Goal: Task Accomplishment & Management: Use online tool/utility

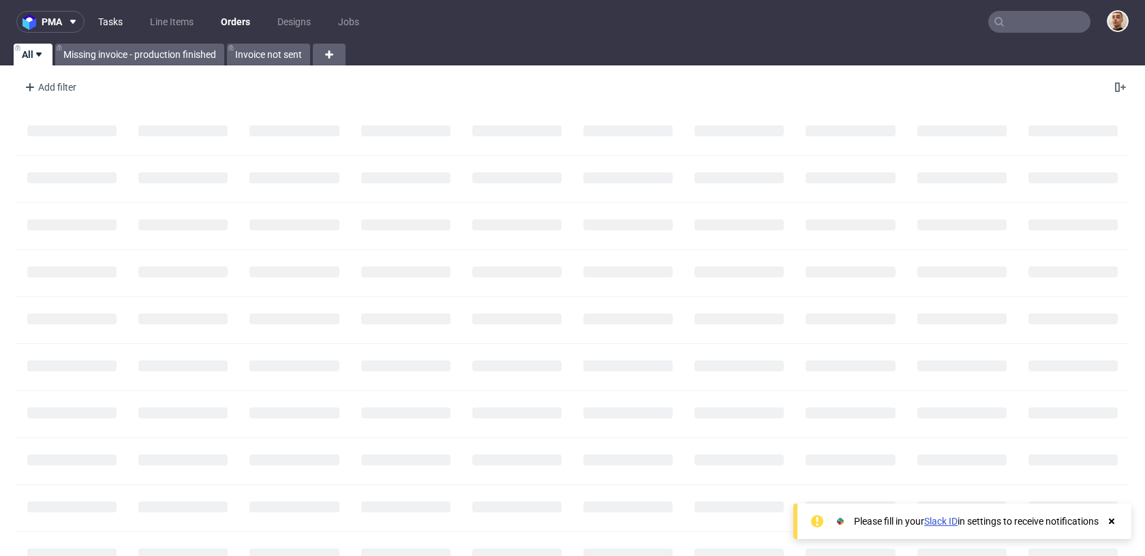
click at [121, 18] on link "Tasks" at bounding box center [110, 22] width 41 height 22
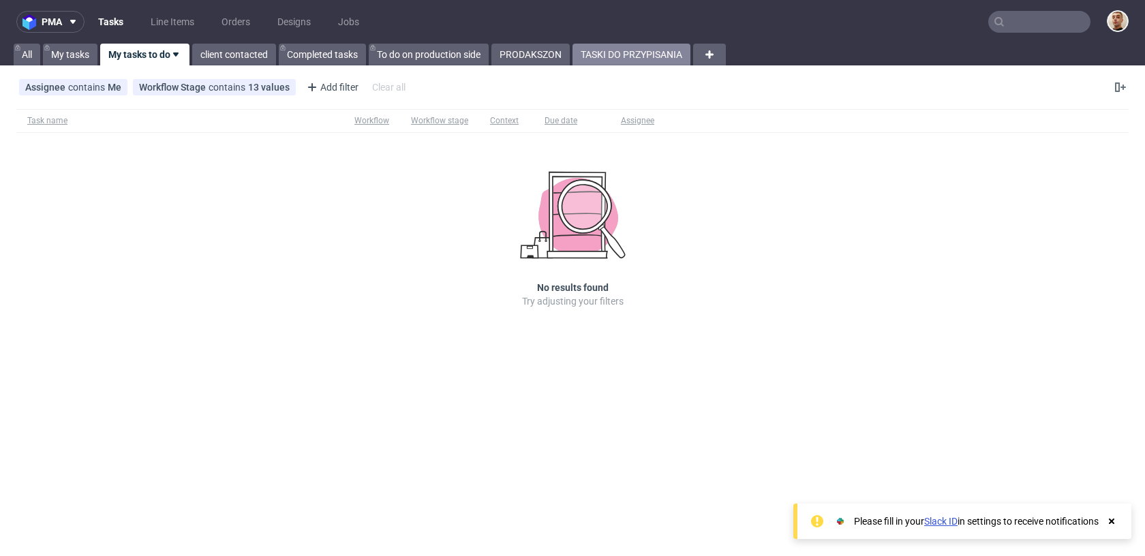
click at [660, 56] on link "TASKI DO PRZYPISANIA" at bounding box center [632, 55] width 118 height 22
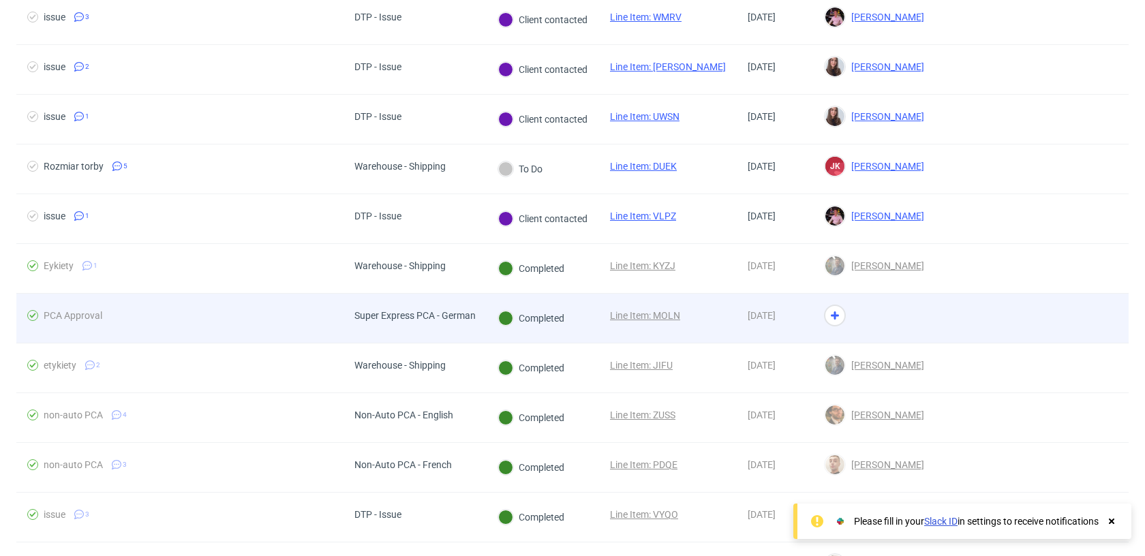
scroll to position [323, 0]
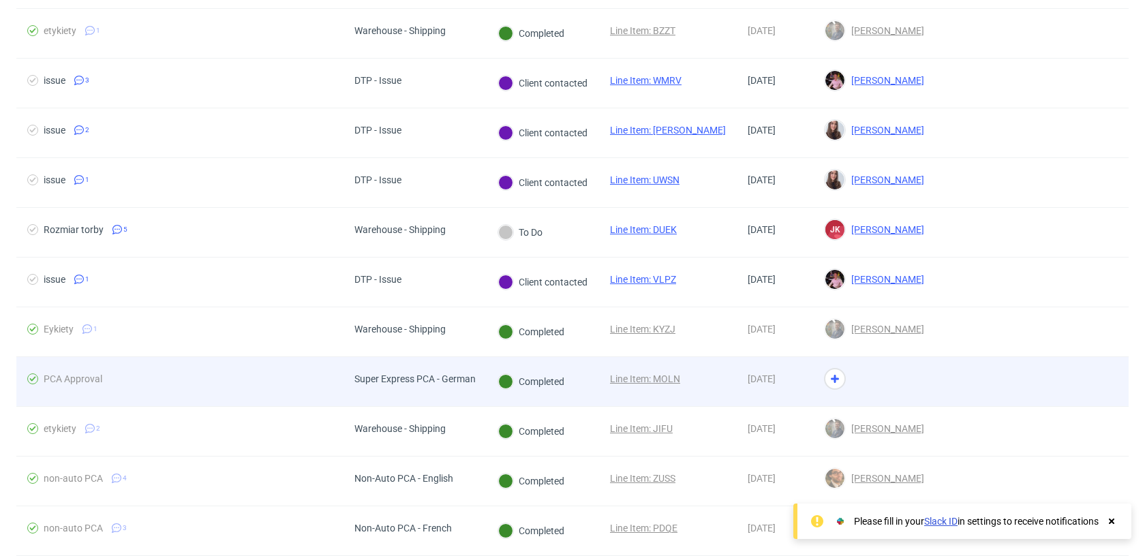
click at [586, 380] on div "Completed" at bounding box center [543, 382] width 112 height 50
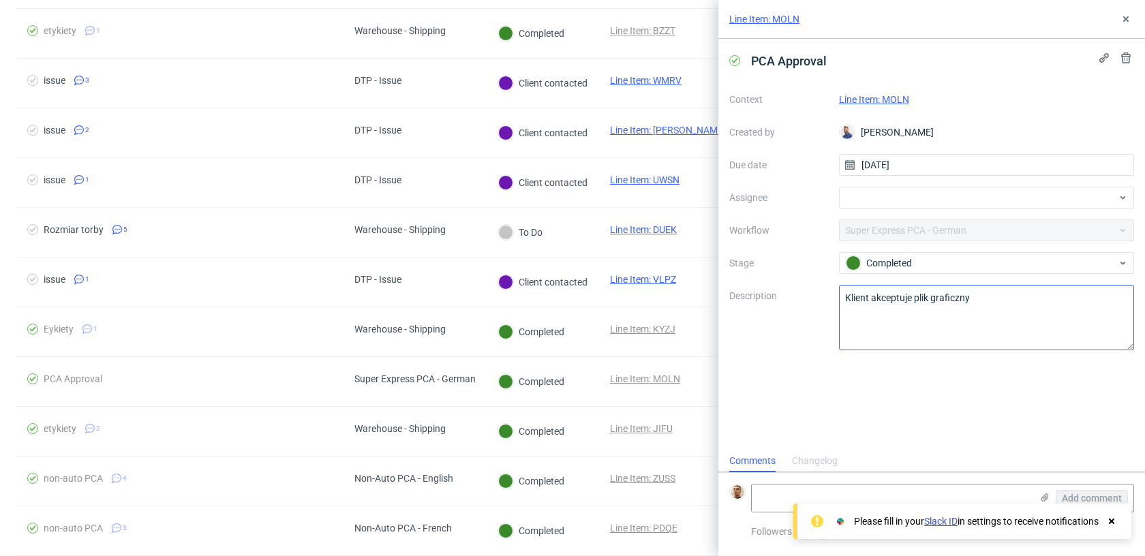
scroll to position [11, 0]
click at [891, 97] on link "Line Item: MOLN" at bounding box center [874, 99] width 70 height 11
click at [846, 195] on div at bounding box center [987, 198] width 296 height 22
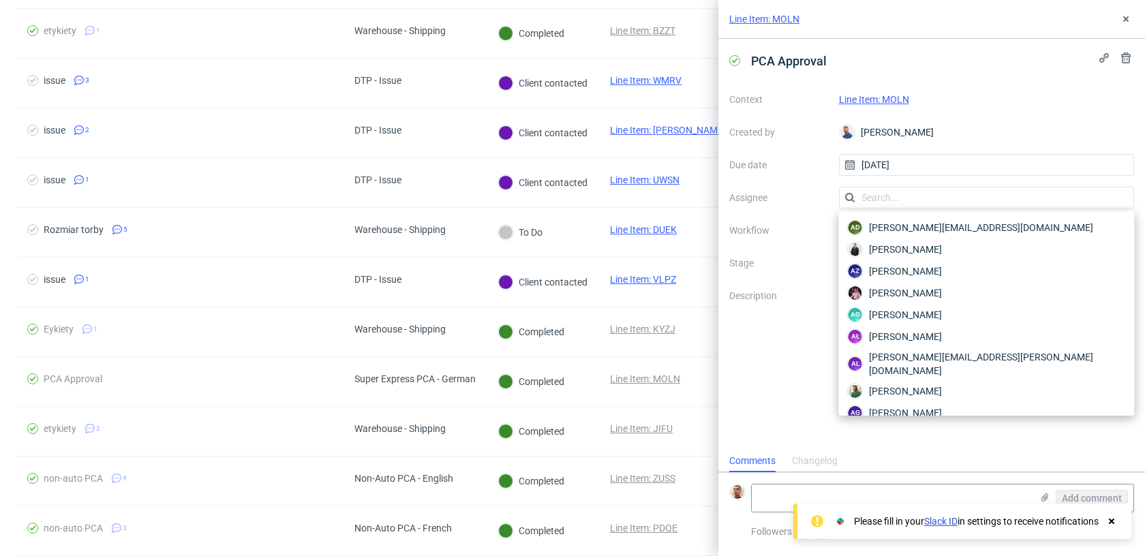
type input "a"
click at [904, 200] on input "a" at bounding box center [987, 198] width 296 height 22
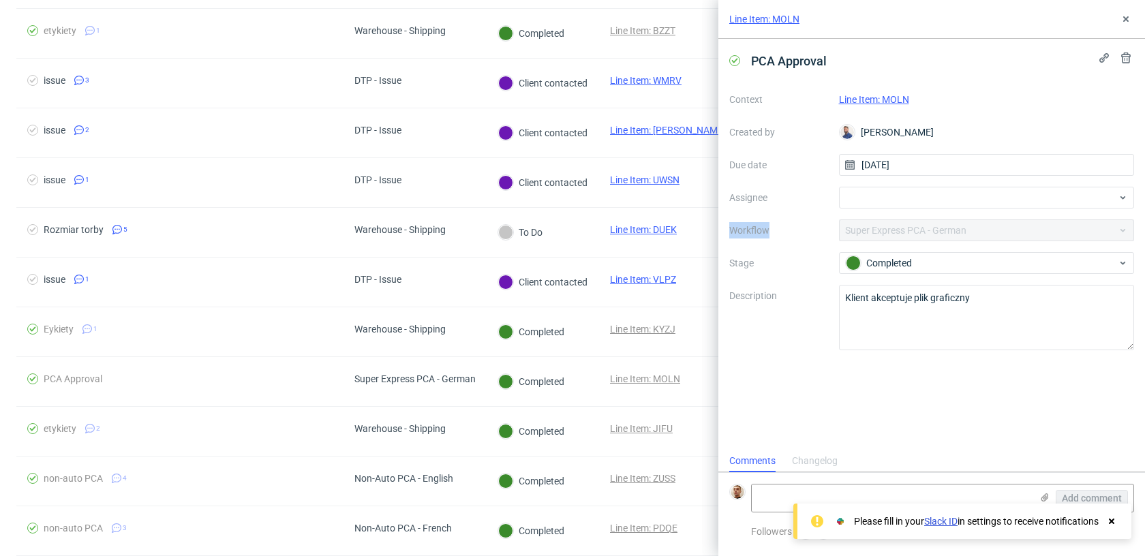
click at [904, 200] on div at bounding box center [987, 198] width 296 height 22
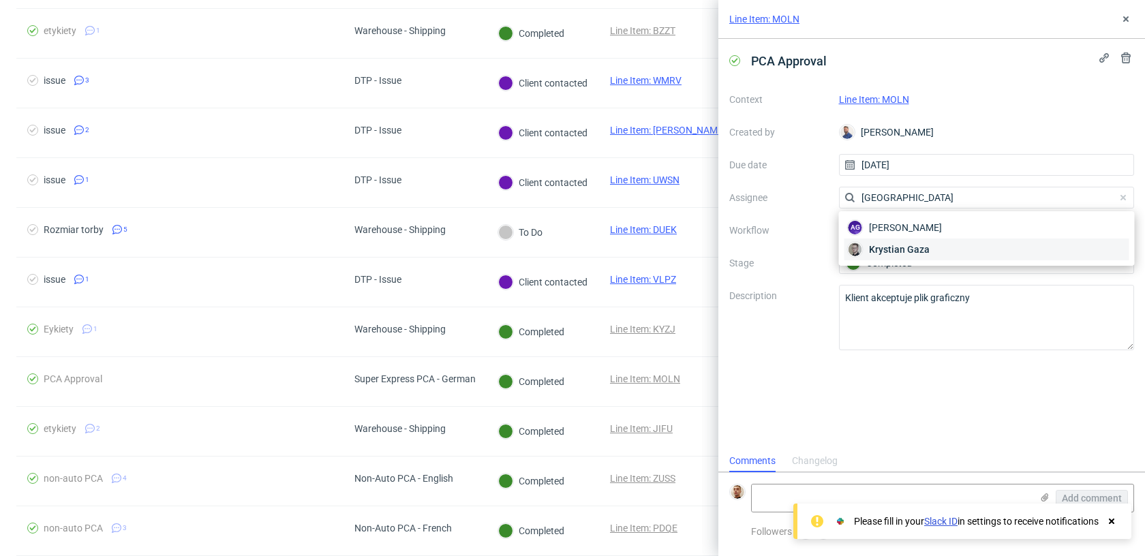
type input "gaza"
click at [866, 250] on div "Krystian Gaza" at bounding box center [987, 250] width 285 height 22
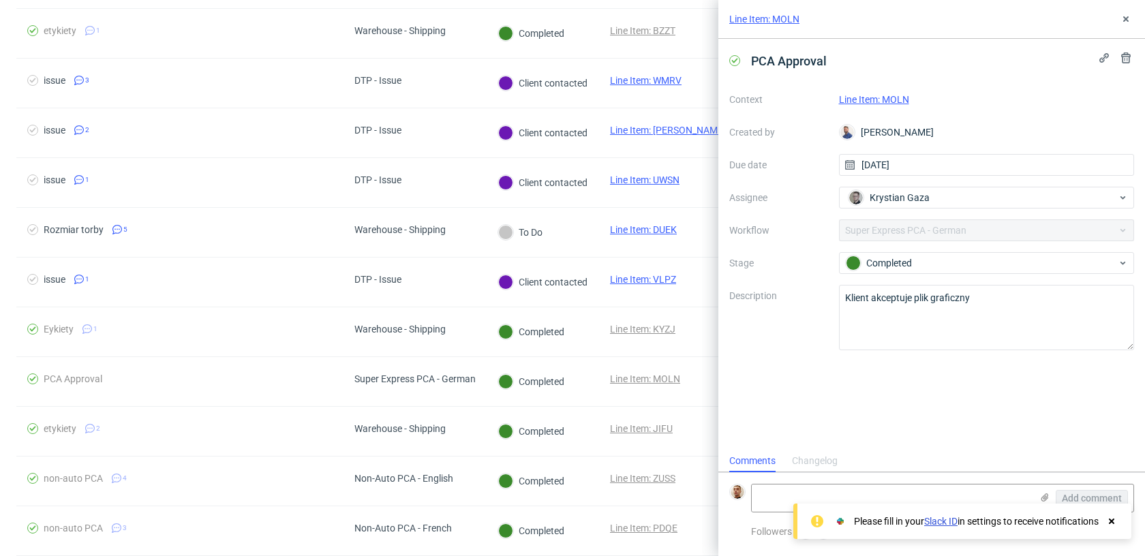
click at [817, 469] on div "Changelog" at bounding box center [815, 462] width 46 height 22
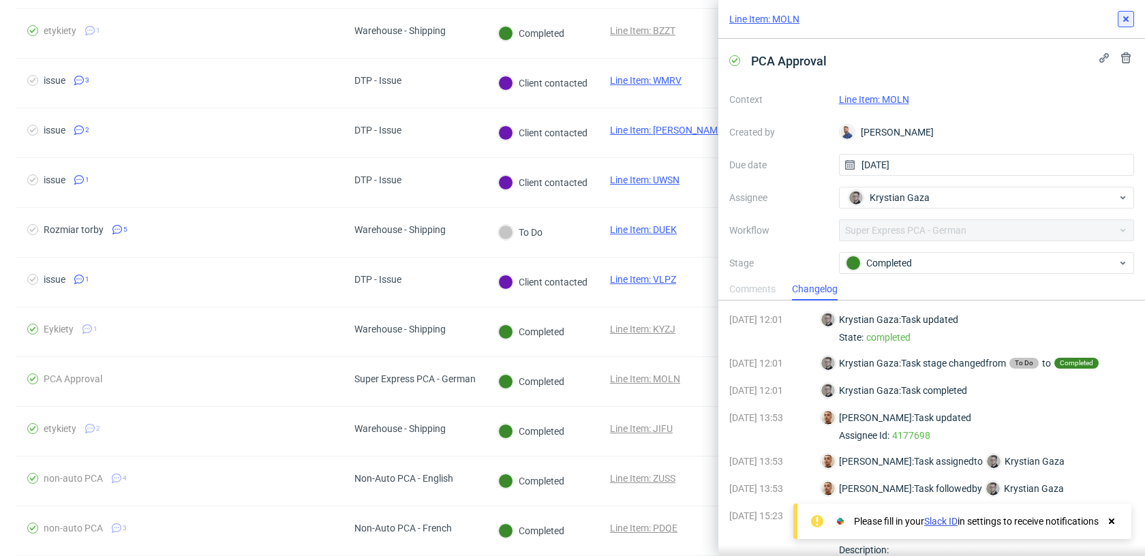
click at [1121, 20] on icon at bounding box center [1126, 19] width 11 height 11
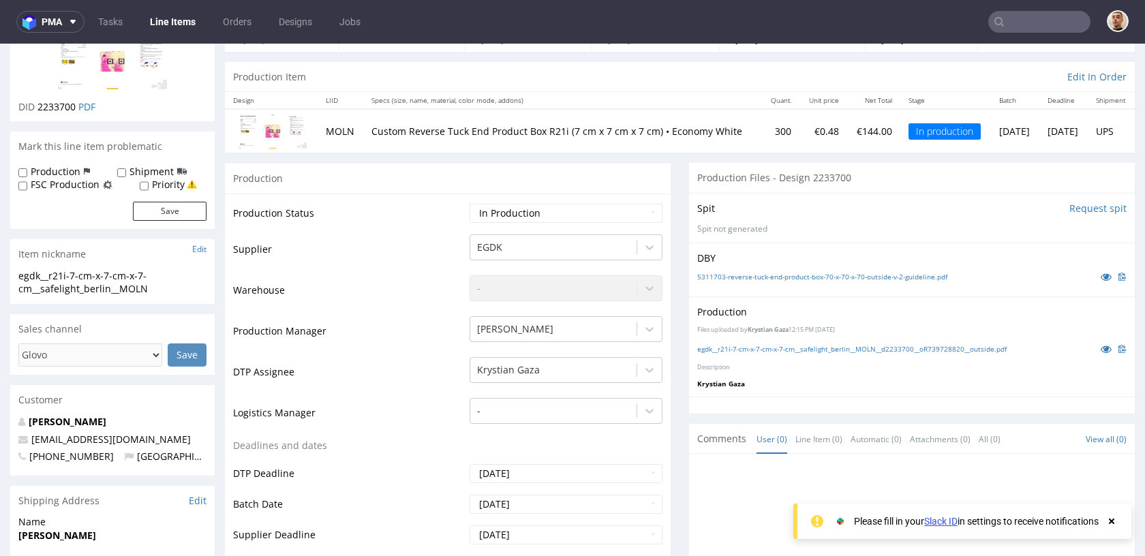
scroll to position [125, 0]
